Goal: Information Seeking & Learning: Learn about a topic

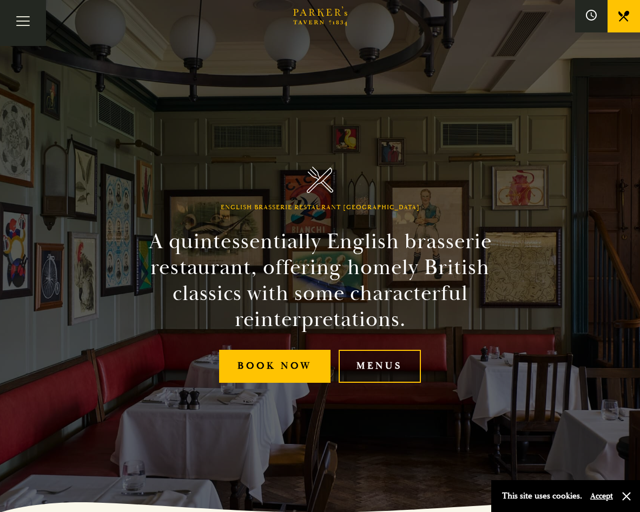
click at [386, 368] on link "Menus" at bounding box center [380, 366] width 83 height 33
click at [383, 370] on link "Menus" at bounding box center [380, 366] width 83 height 33
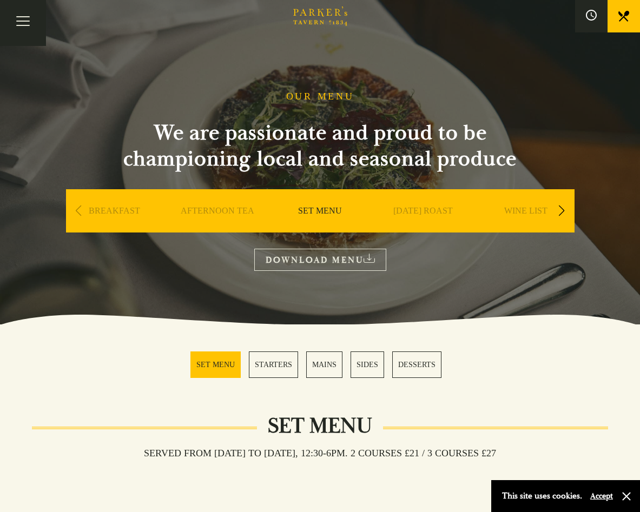
click at [319, 363] on link "MAINS" at bounding box center [324, 365] width 36 height 27
click at [212, 357] on link "SET MENU" at bounding box center [215, 365] width 50 height 27
click at [625, 496] on button "button" at bounding box center [626, 496] width 11 height 11
